Goal: Task Accomplishment & Management: Manage account settings

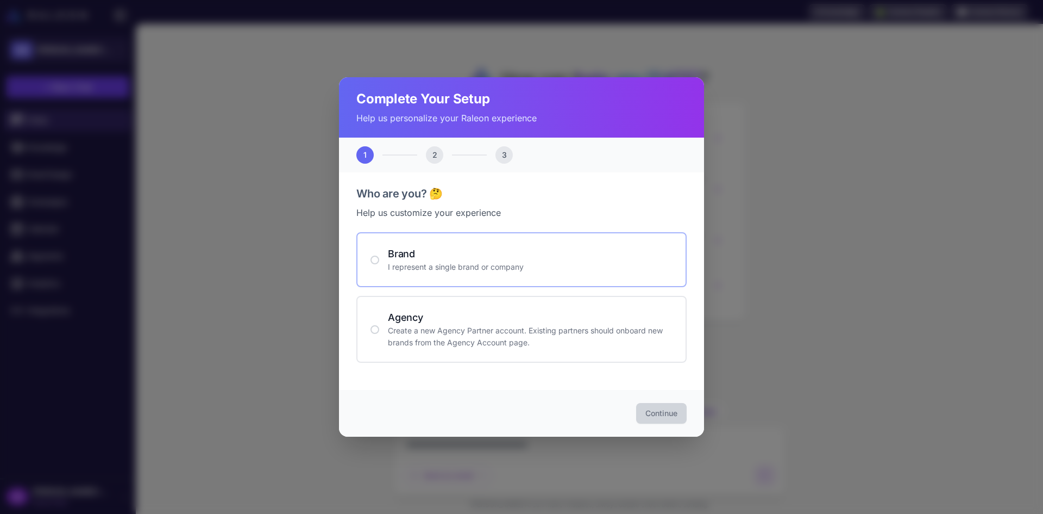
click at [536, 258] on h4 "Brand" at bounding box center [530, 253] width 285 height 15
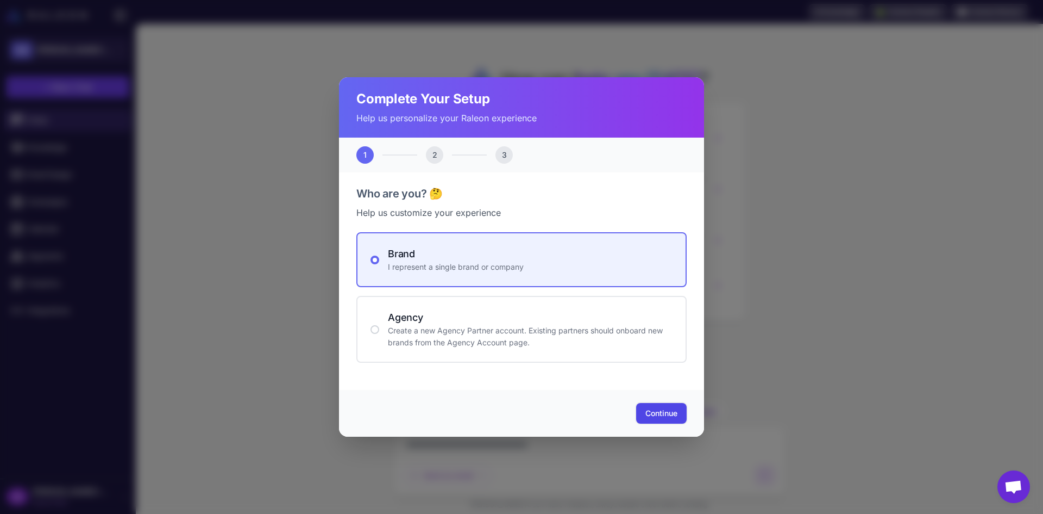
click at [684, 417] on button "Continue" at bounding box center [661, 413] width 51 height 21
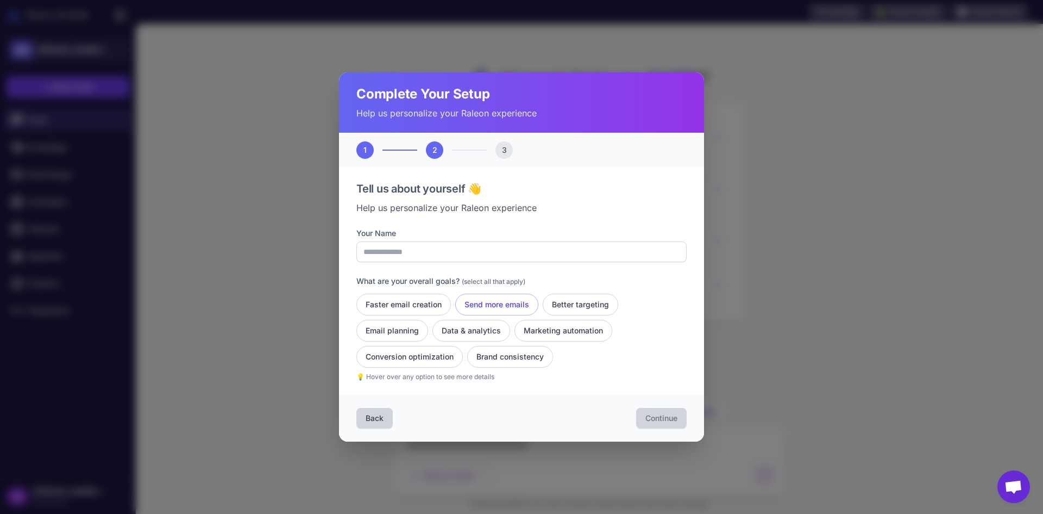
drag, startPoint x: 480, startPoint y: 296, endPoint x: 470, endPoint y: 297, distance: 10.4
click at [479, 296] on button "Send more emails" at bounding box center [496, 304] width 83 height 22
click at [405, 300] on button "Faster email creation" at bounding box center [403, 304] width 95 height 22
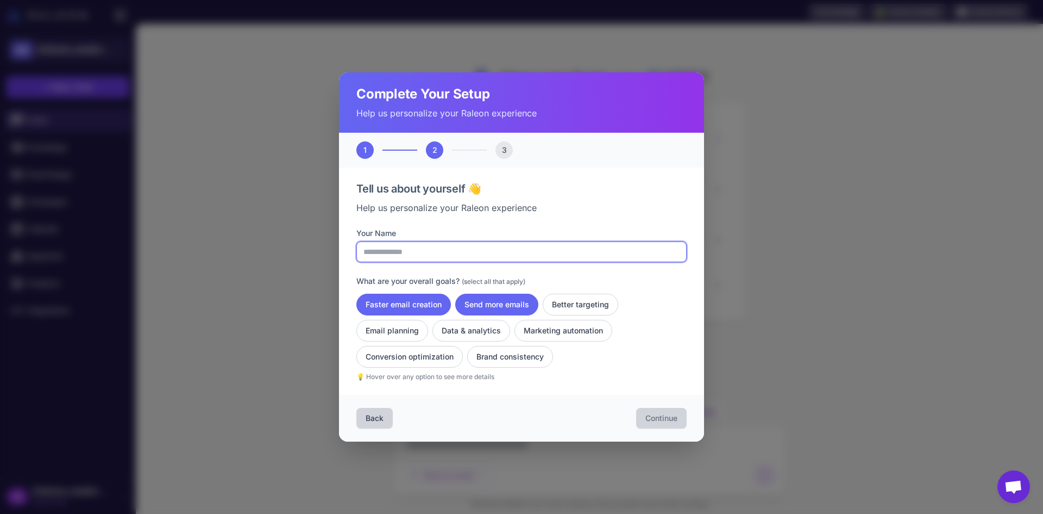
click at [424, 252] on input "Your Name" at bounding box center [521, 251] width 330 height 21
type input "******"
click at [656, 412] on button "Continue" at bounding box center [661, 418] width 51 height 21
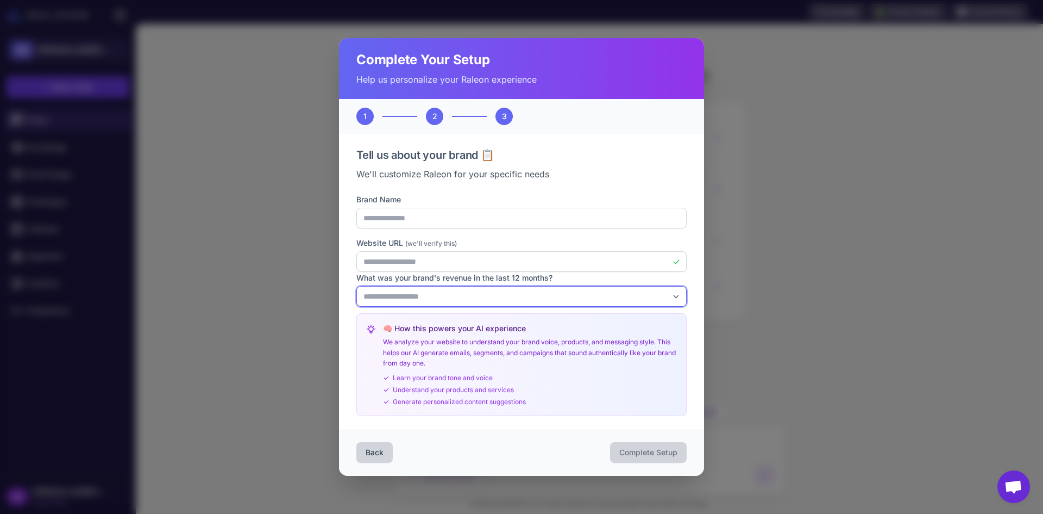
drag, startPoint x: 467, startPoint y: 291, endPoint x: 460, endPoint y: 299, distance: 10.8
click at [467, 291] on select "**********" at bounding box center [521, 296] width 330 height 21
select select "*"
click at [356, 286] on select "**********" at bounding box center [521, 296] width 330 height 21
click at [635, 452] on span "Complete Setup" at bounding box center [648, 452] width 58 height 11
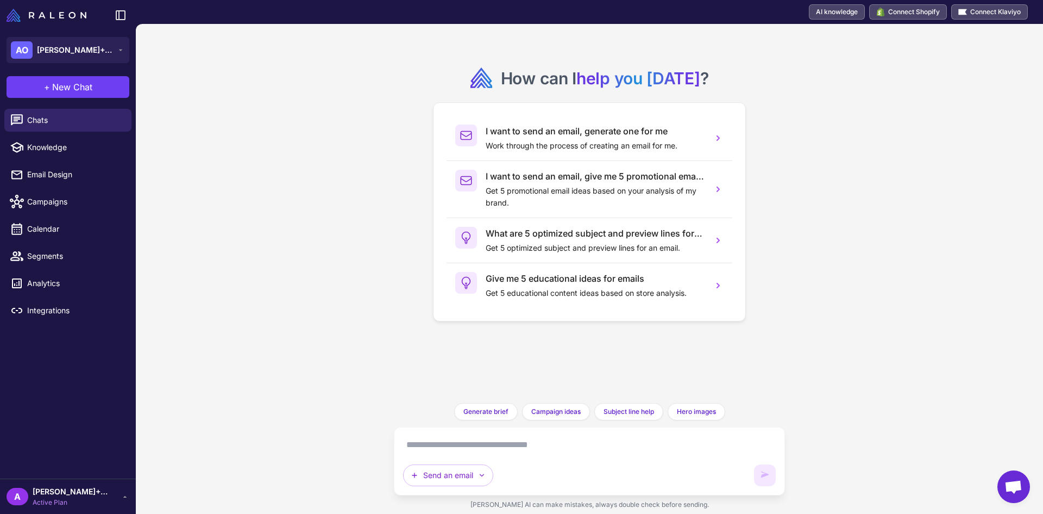
click at [110, 491] on div "A adam+testprod1 Active Plan" at bounding box center [68, 496] width 123 height 22
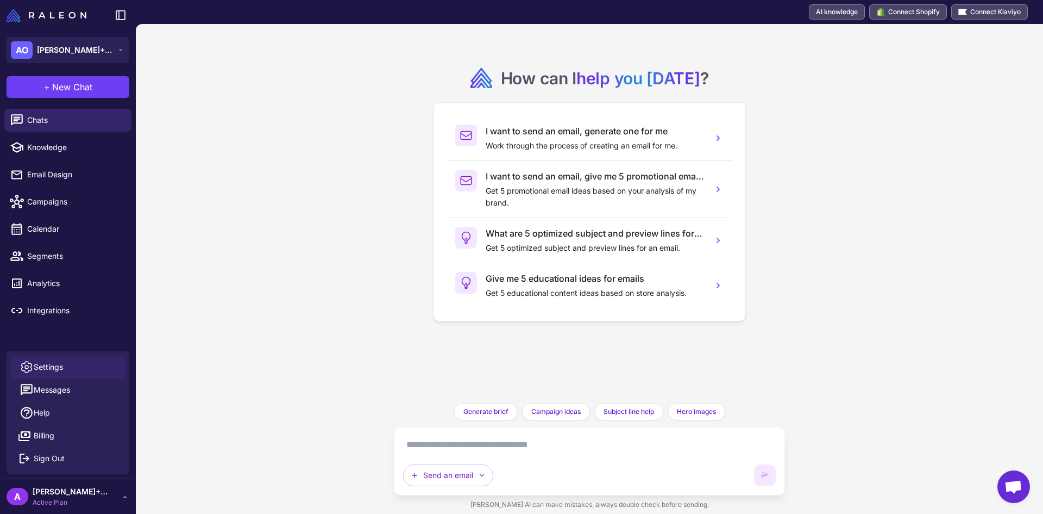
click at [50, 366] on span "Settings" at bounding box center [48, 367] width 29 height 12
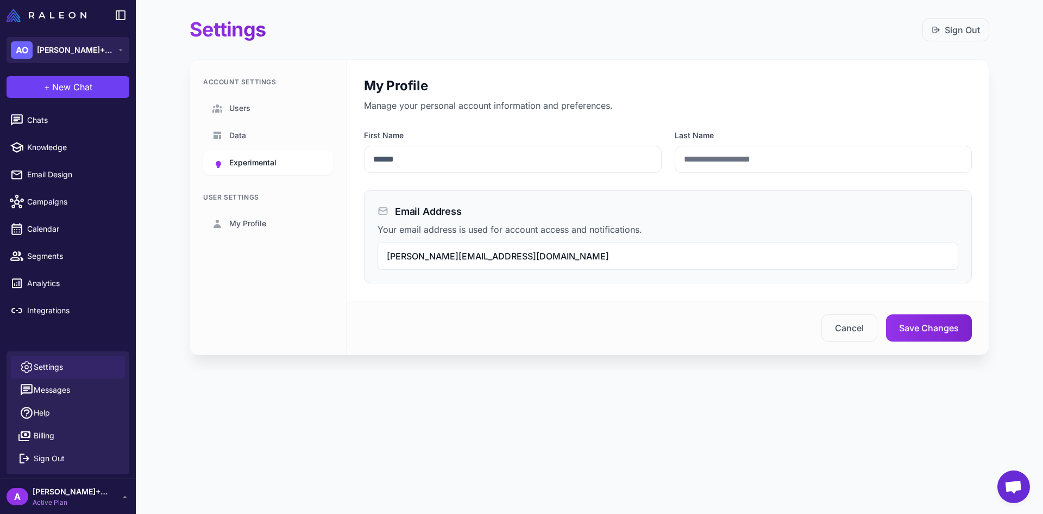
click at [267, 163] on span "Experimental" at bounding box center [252, 162] width 47 height 12
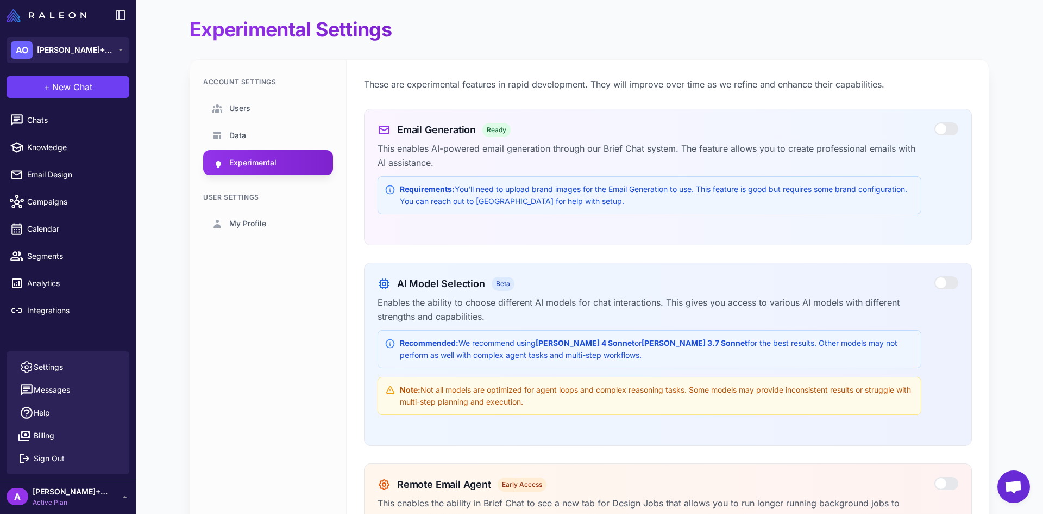
click at [938, 132] on div at bounding box center [947, 128] width 24 height 13
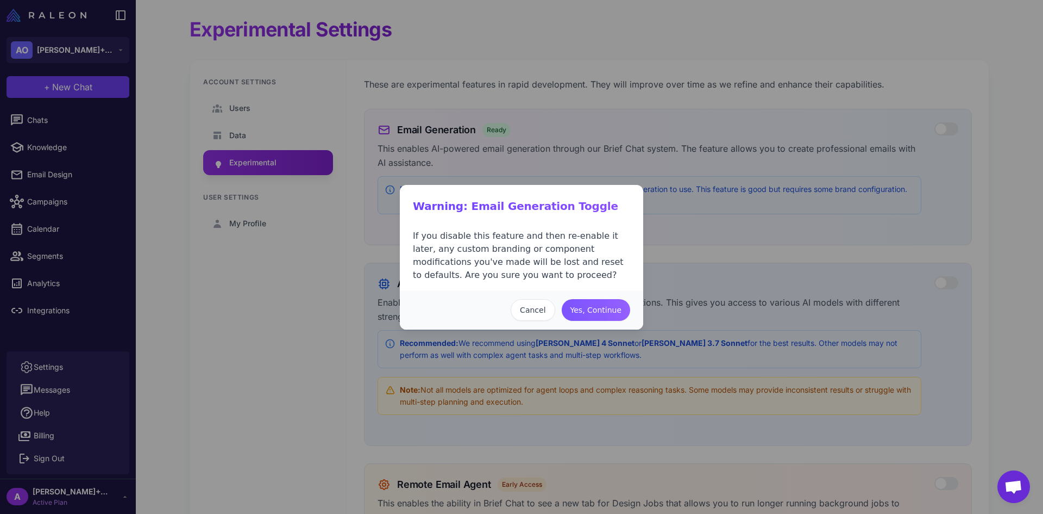
click at [601, 313] on button "Yes, Continue" at bounding box center [596, 310] width 68 height 22
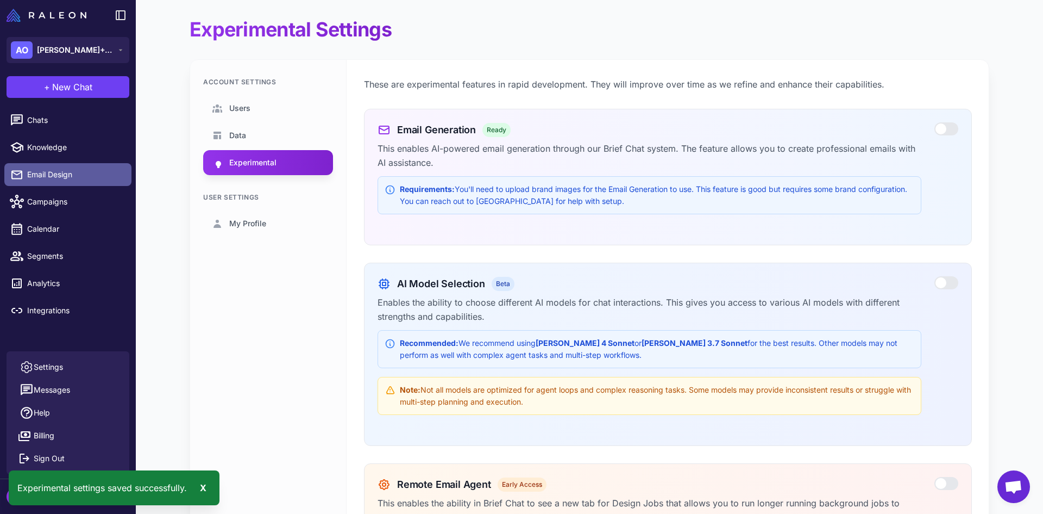
click at [28, 170] on span "Email Design" at bounding box center [75, 174] width 96 height 12
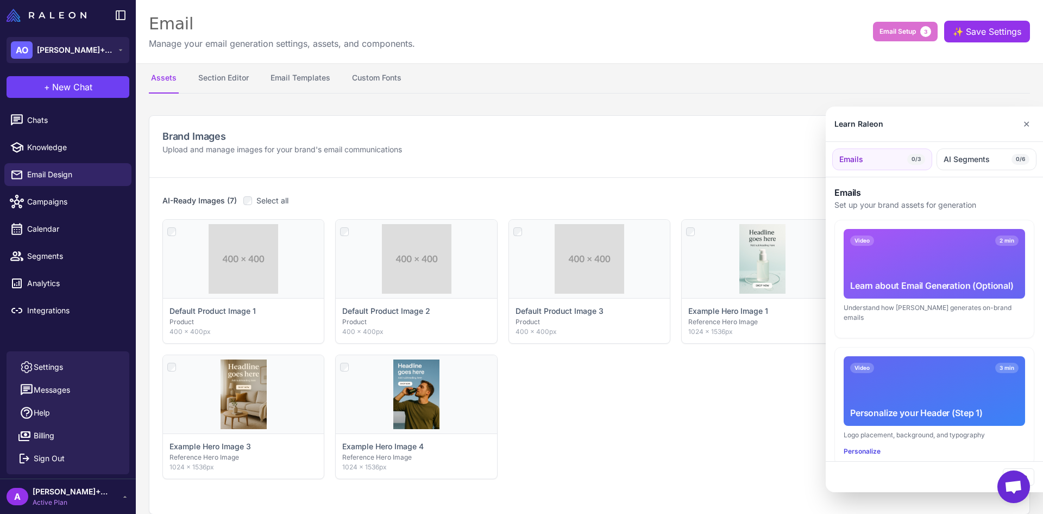
click at [218, 79] on div at bounding box center [521, 257] width 1043 height 514
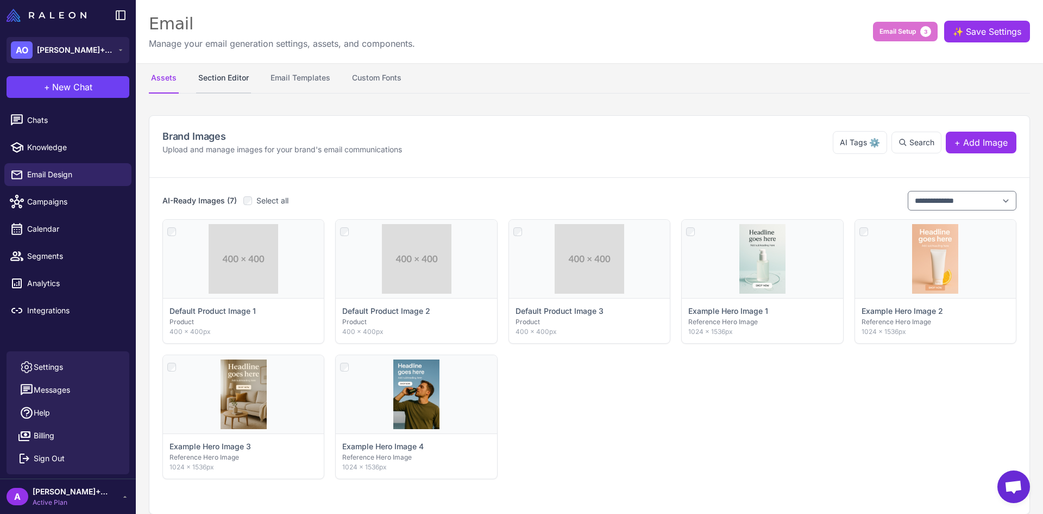
click at [223, 78] on button "Section Editor" at bounding box center [223, 78] width 55 height 30
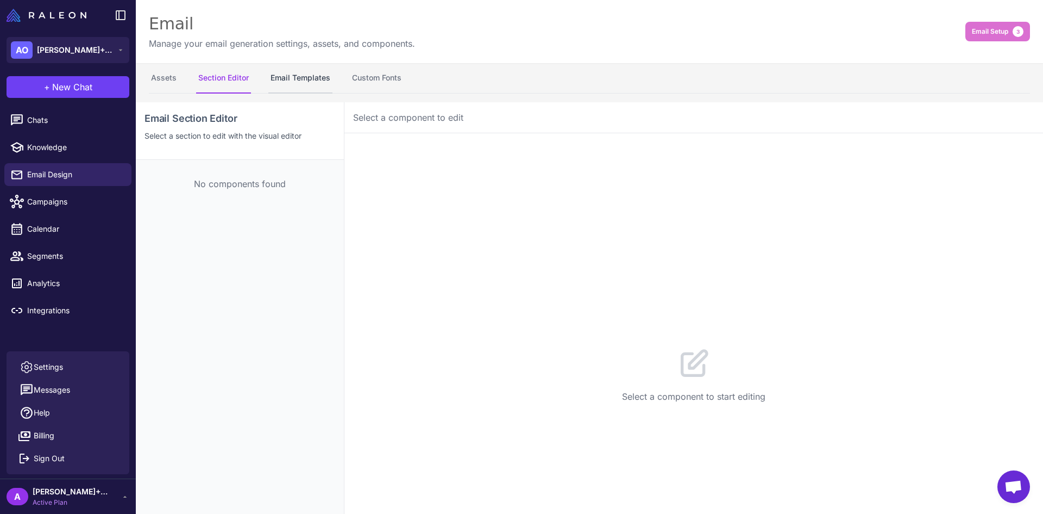
click at [281, 80] on button "Email Templates" at bounding box center [300, 78] width 64 height 30
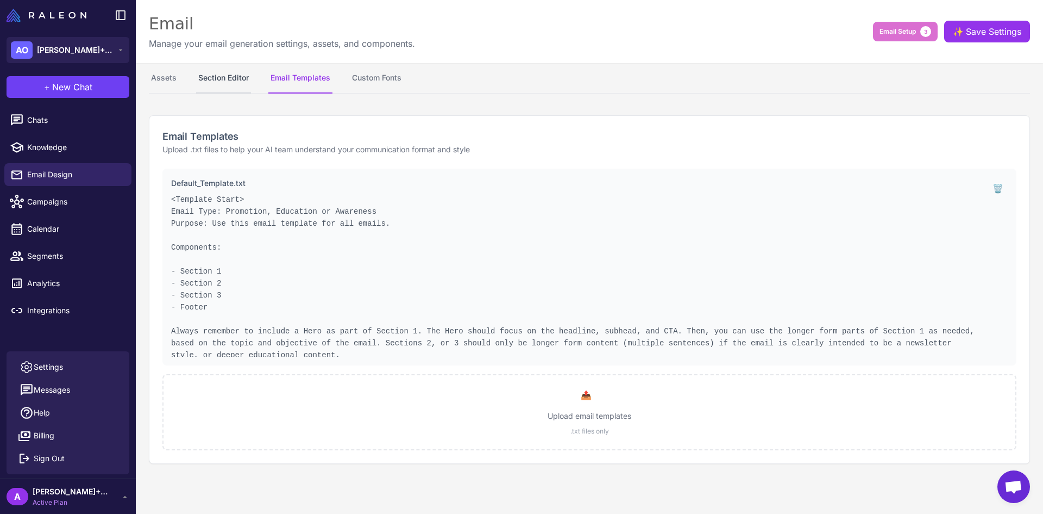
click at [233, 84] on button "Section Editor" at bounding box center [223, 78] width 55 height 30
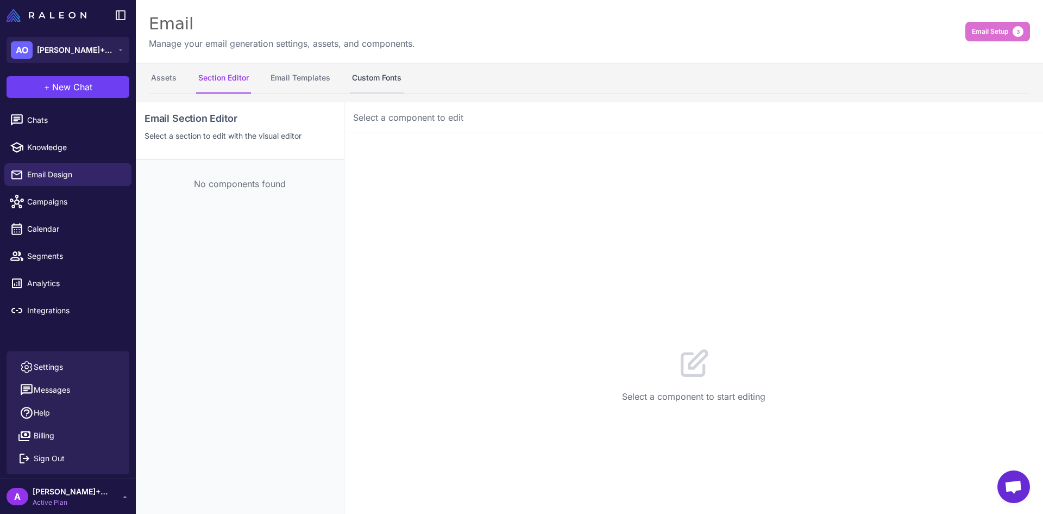
click at [370, 75] on button "Custom Fonts" at bounding box center [377, 78] width 54 height 30
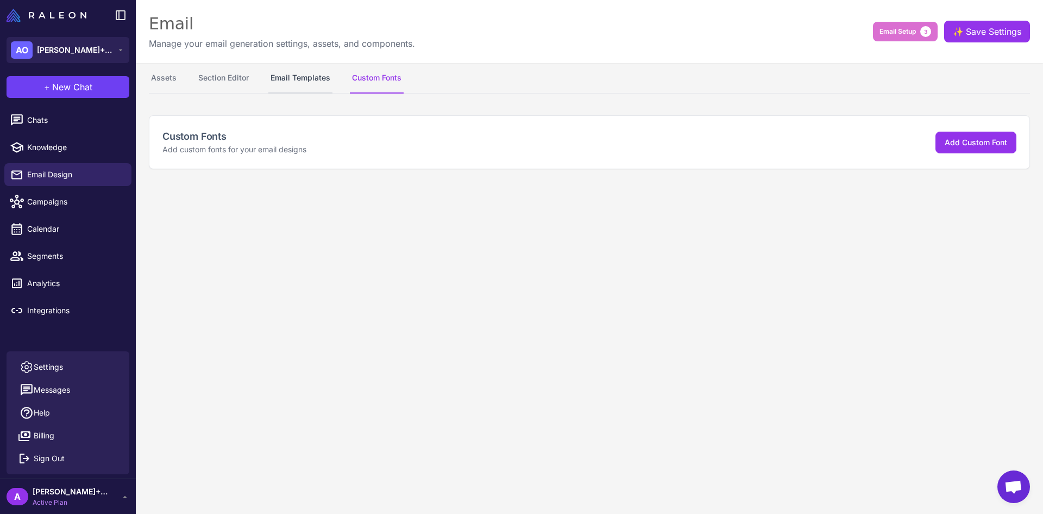
click at [289, 80] on button "Email Templates" at bounding box center [300, 78] width 64 height 30
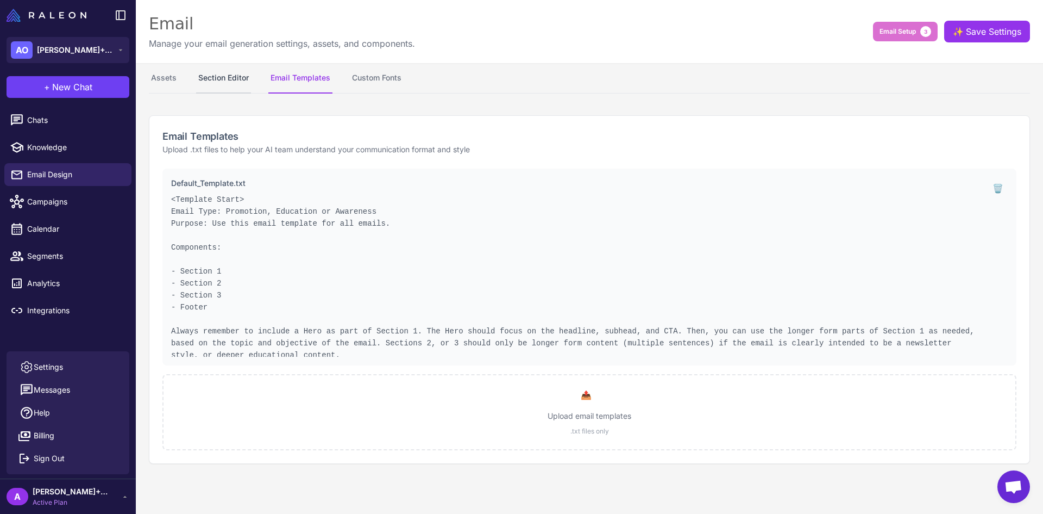
click at [243, 80] on button "Section Editor" at bounding box center [223, 78] width 55 height 30
